Goal: Transaction & Acquisition: Purchase product/service

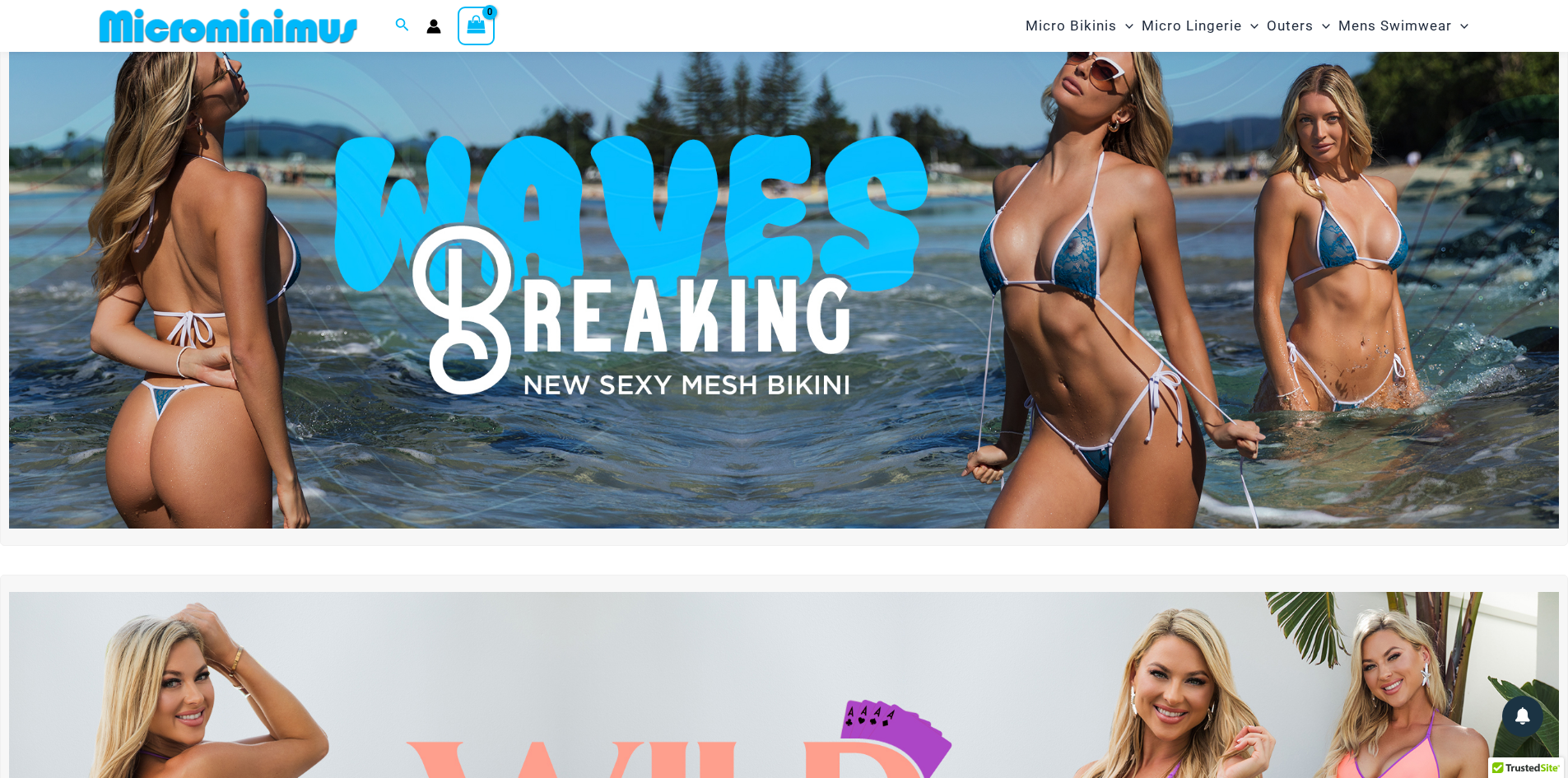
scroll to position [70, 0]
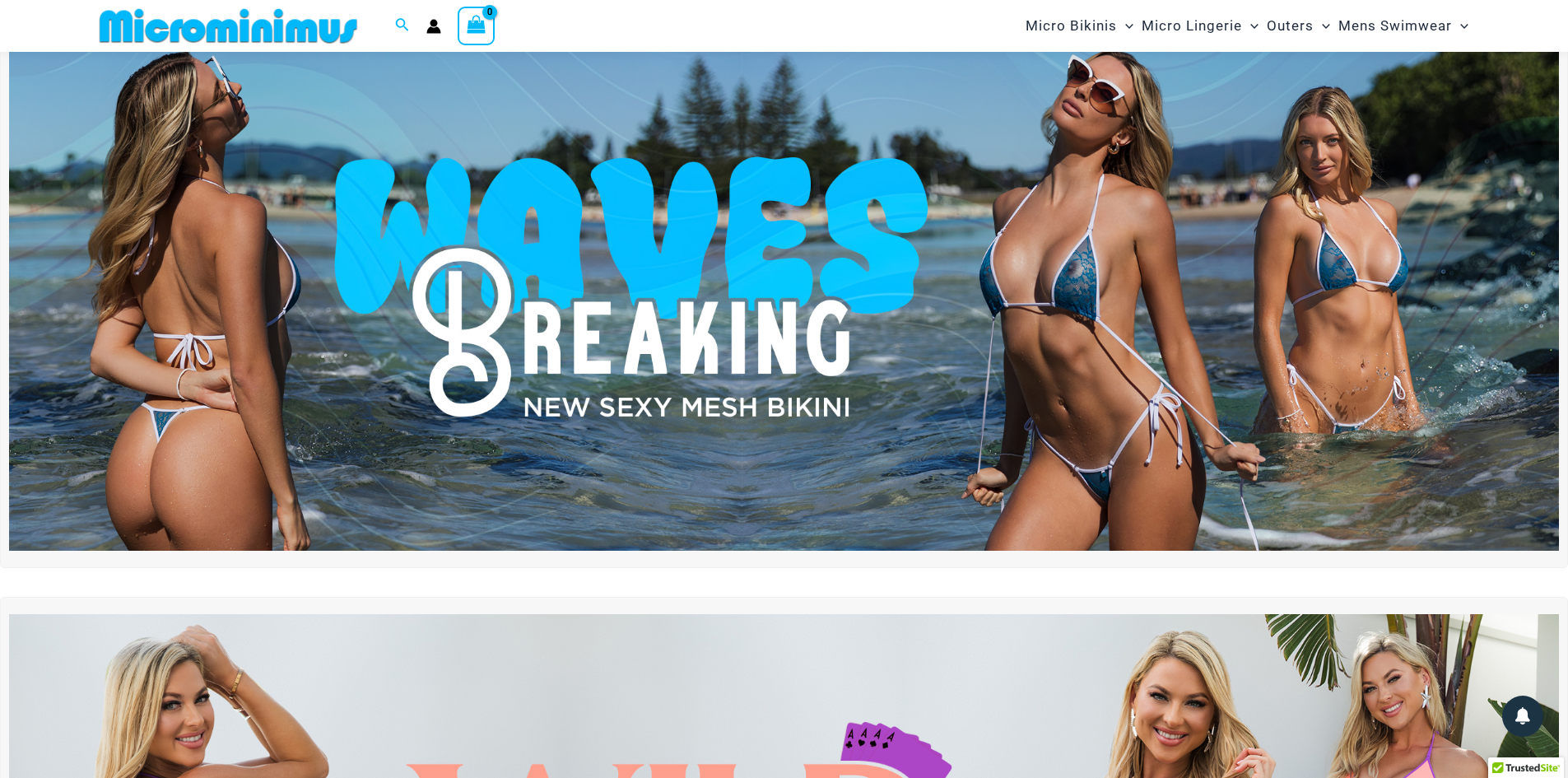
click at [212, 305] on img at bounding box center [784, 286] width 1549 height 527
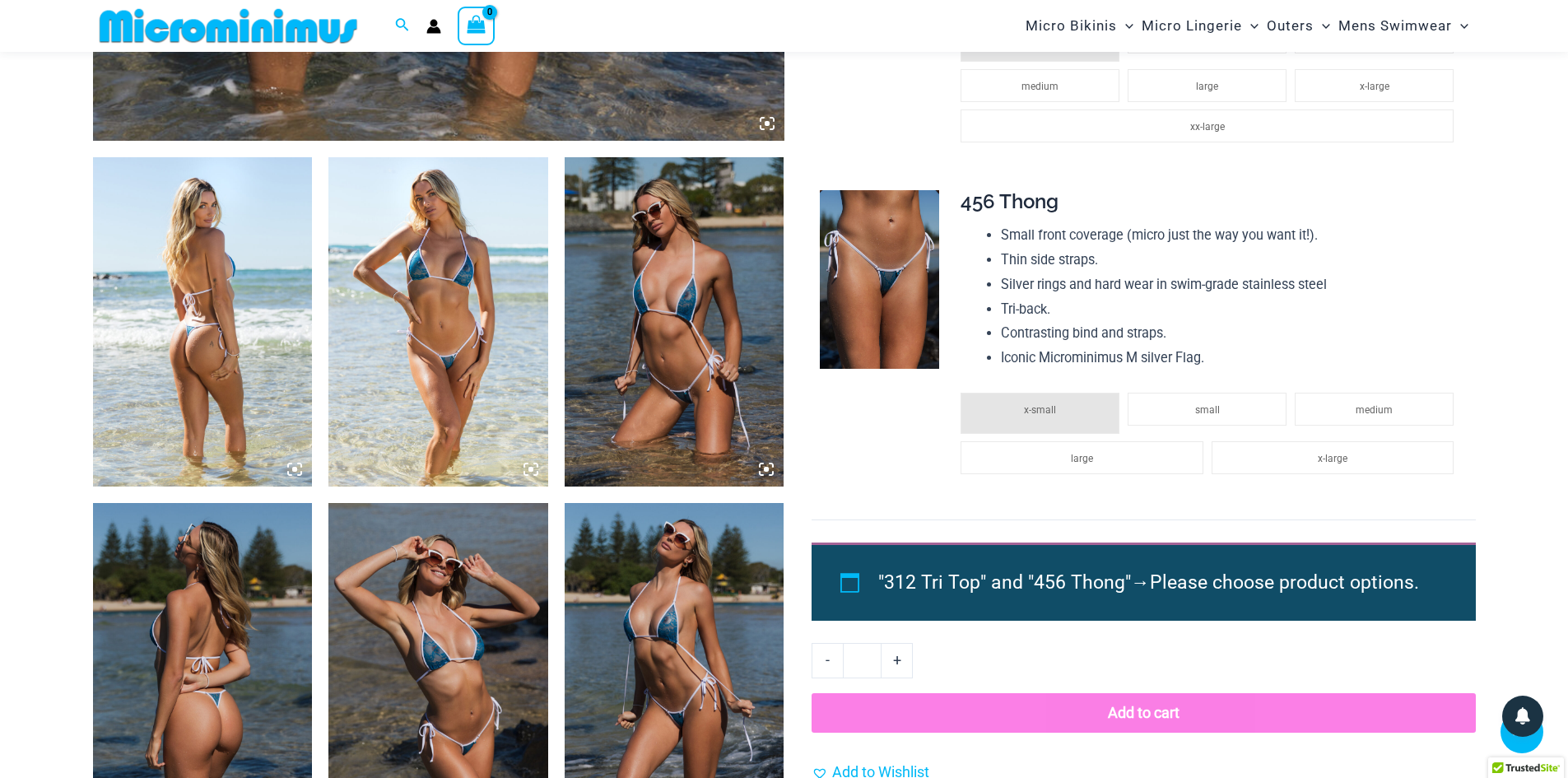
scroll to position [1057, 0]
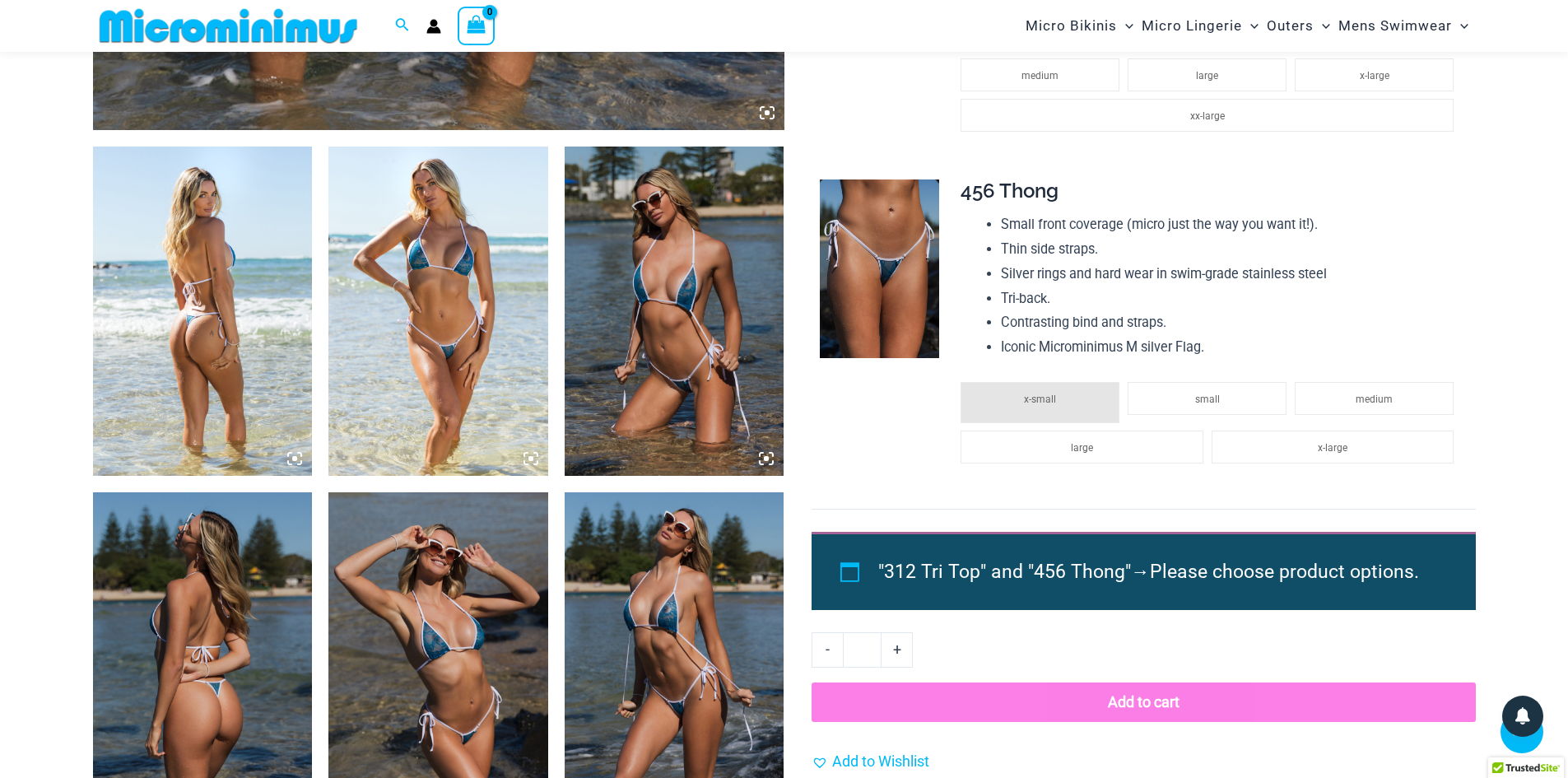
click at [214, 368] on img at bounding box center [202, 311] width 219 height 329
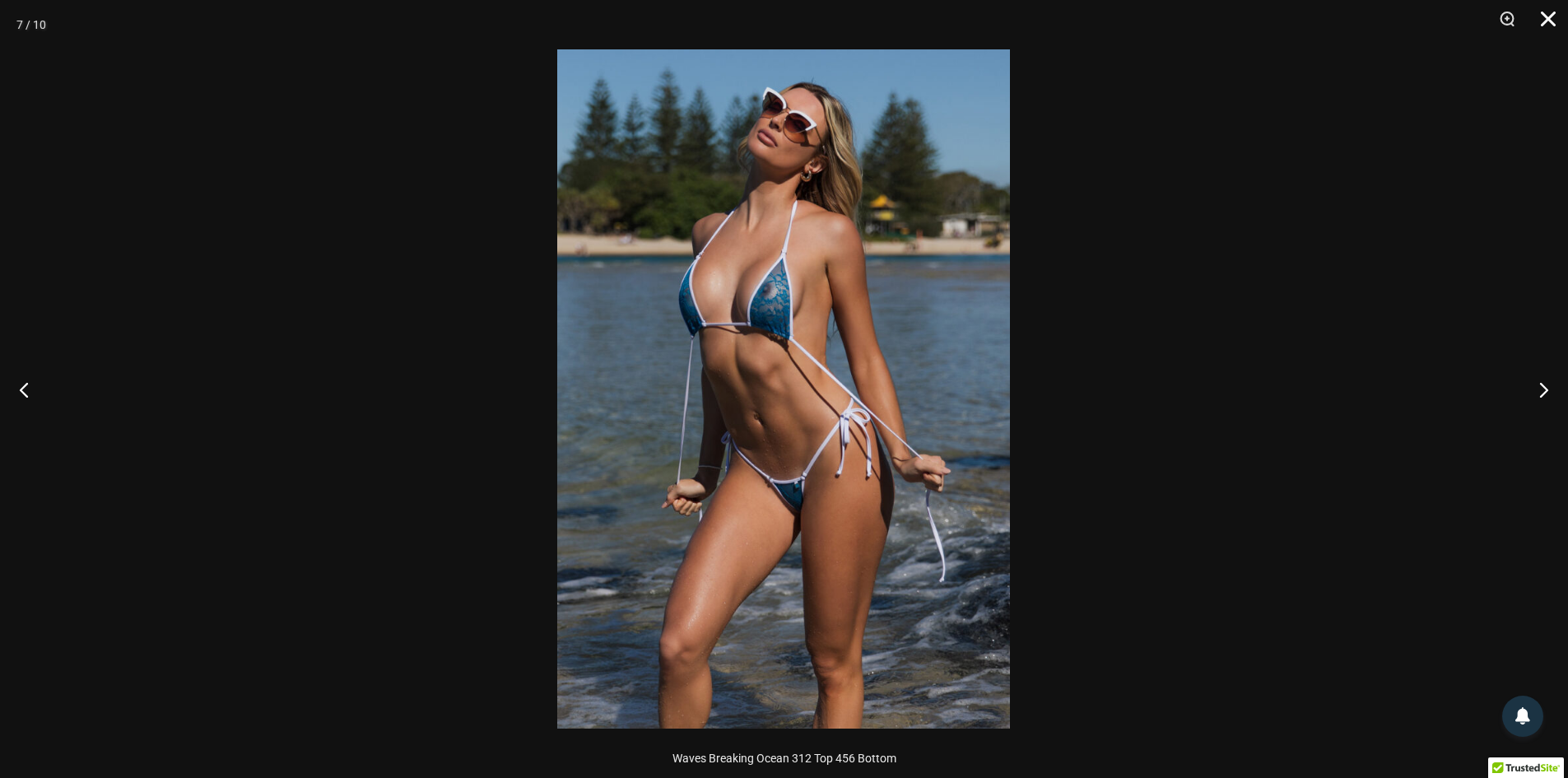
click at [1545, 19] on button "Close" at bounding box center [1542, 25] width 42 height 49
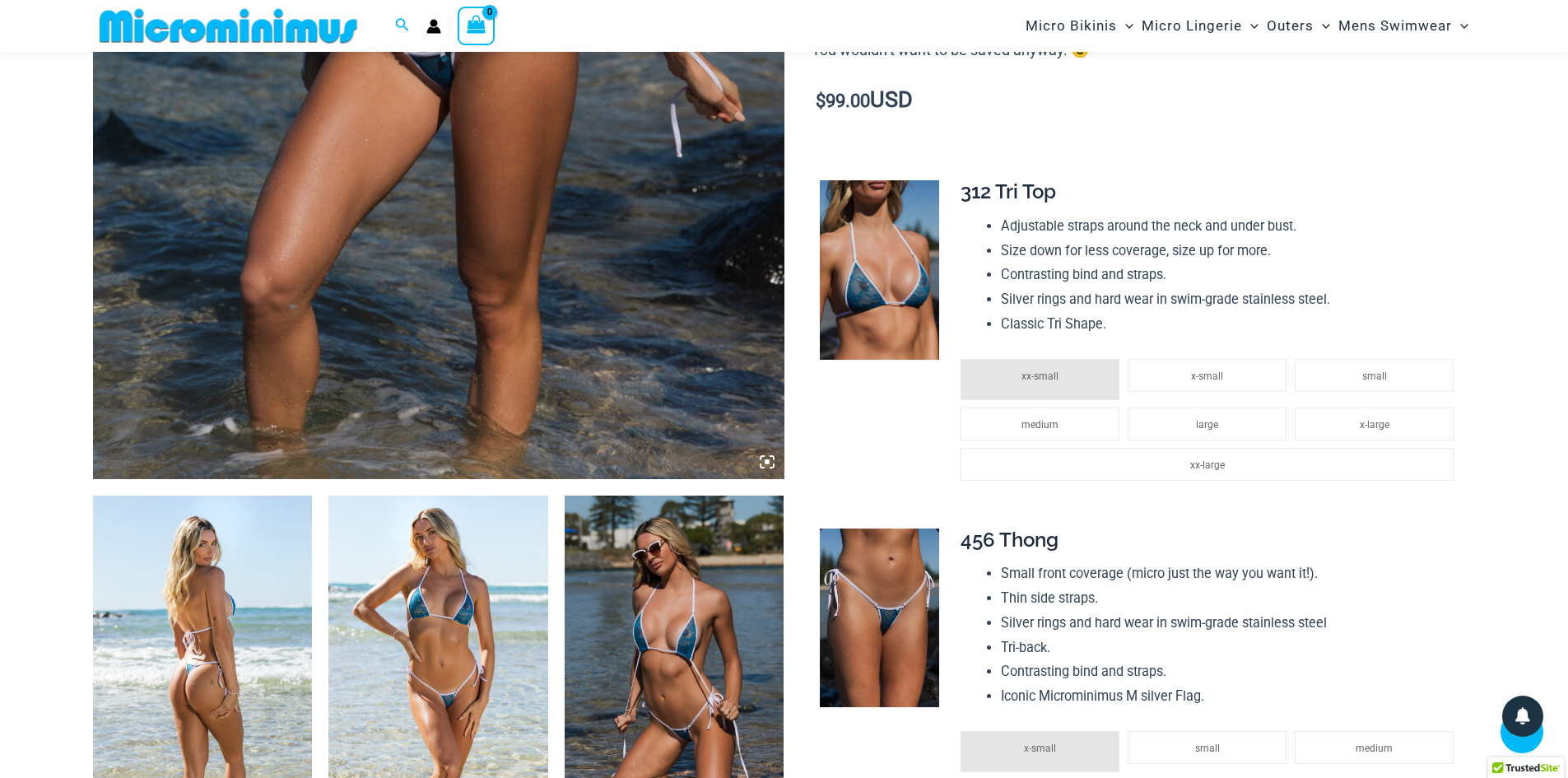
scroll to position [728, 0]
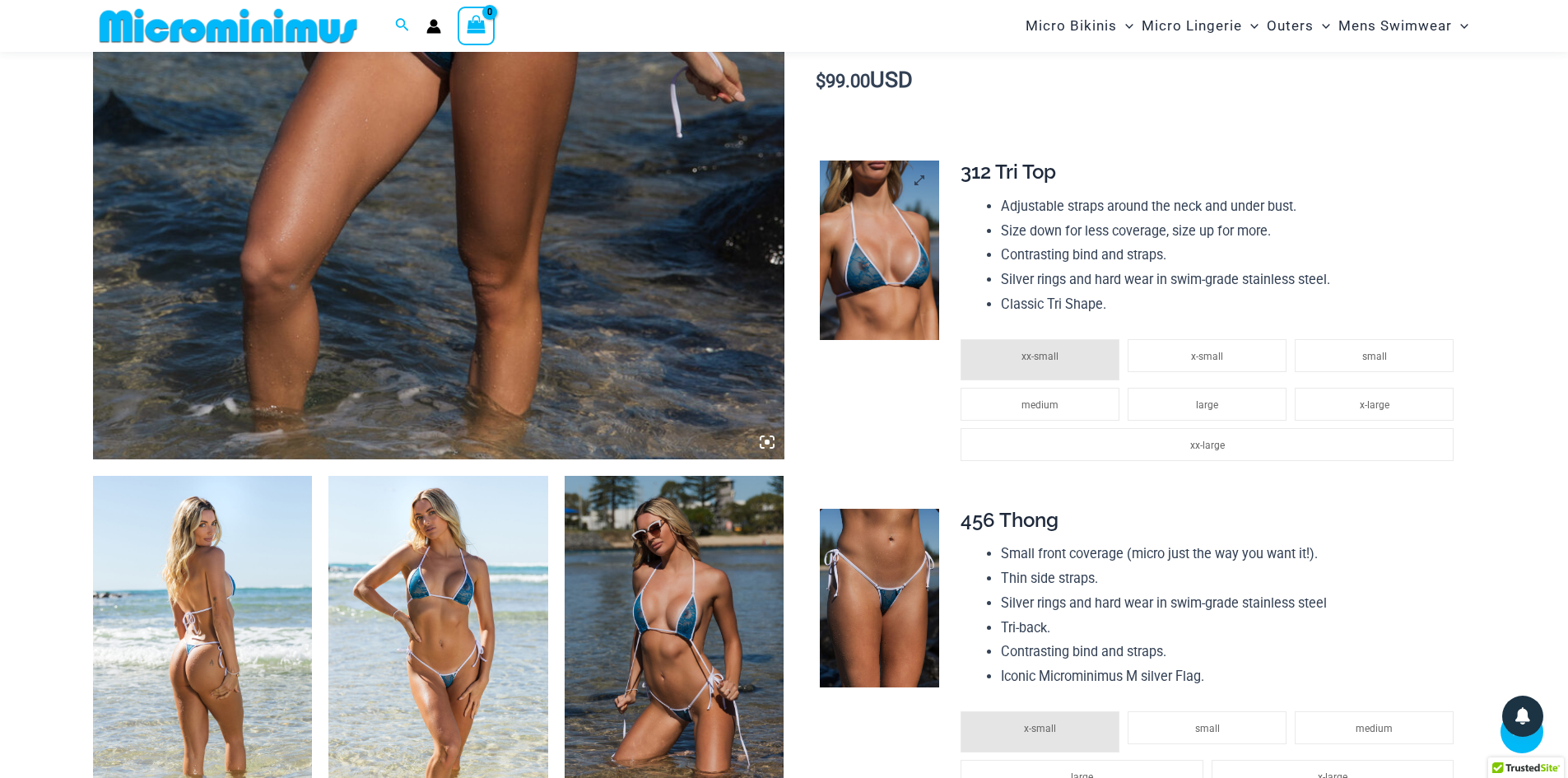
click at [896, 286] on img at bounding box center [879, 251] width 119 height 180
